Goal: Use online tool/utility

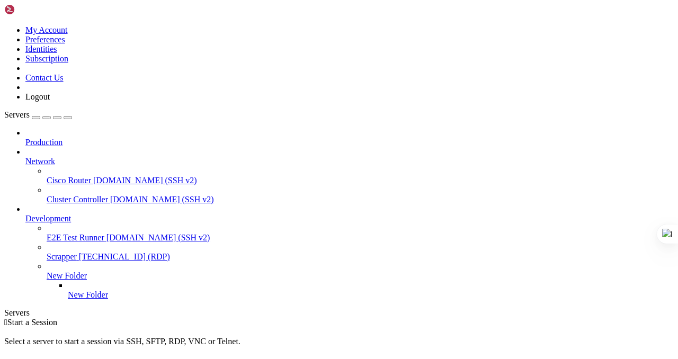
click at [62, 252] on span "Scrapper" at bounding box center [62, 256] width 30 height 9
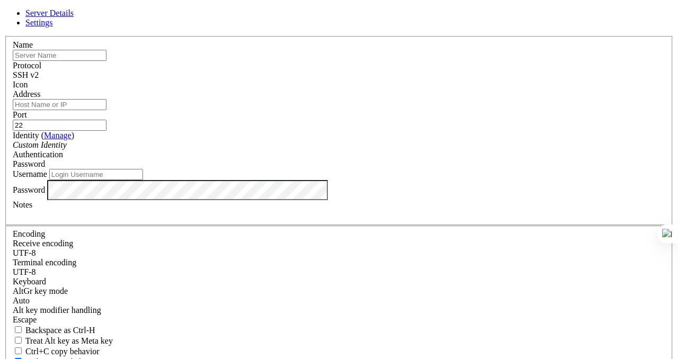
type input "[PERSON_NAME][EMAIL_ADDRESS][DOMAIN_NAME]"
click at [4, 36] on icon at bounding box center [4, 36] width 0 height 0
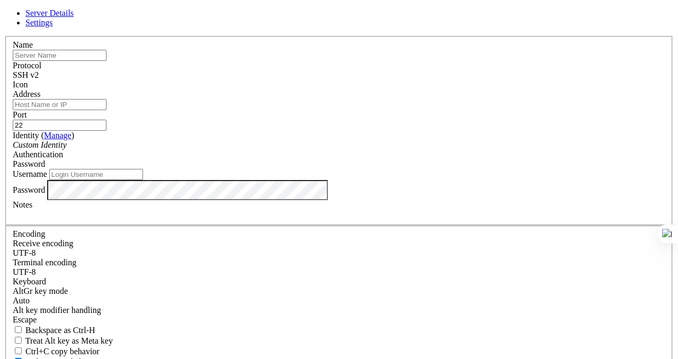
type input "[PERSON_NAME][EMAIL_ADDRESS][DOMAIN_NAME]"
click at [4, 36] on icon at bounding box center [4, 36] width 0 height 0
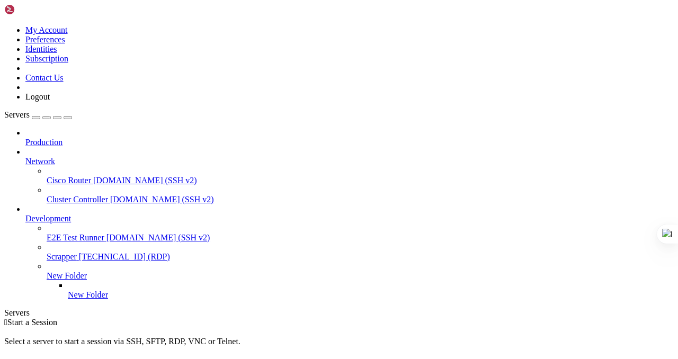
click at [79, 252] on span "[TECHNICAL_ID] (RDP)" at bounding box center [124, 256] width 91 height 9
